Goal: Check status

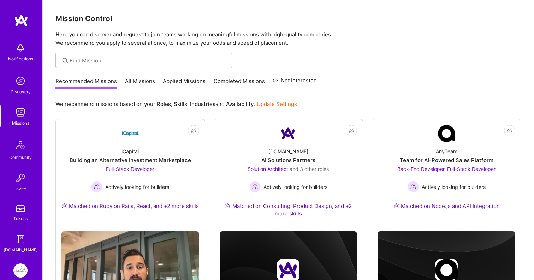
click at [22, 268] on img at bounding box center [20, 270] width 14 height 14
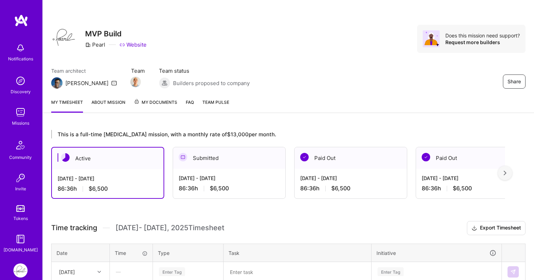
click at [281, 90] on div "Share MVP Build Pearl Website Does this mission need support? Request more buil…" at bounding box center [288, 46] width 491 height 93
click at [23, 53] on img at bounding box center [20, 48] width 14 height 14
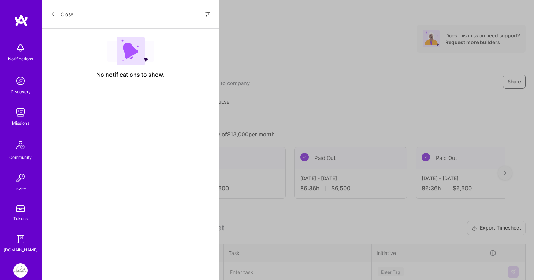
click at [66, 14] on button "Close" at bounding box center [62, 13] width 23 height 11
